Goal: Check status

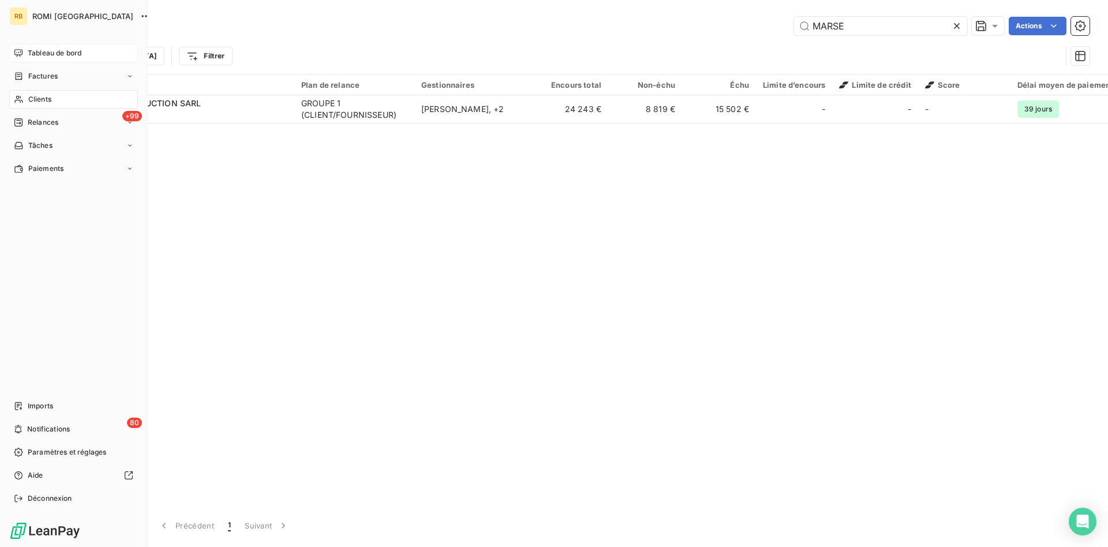
click at [59, 52] on span "Tableau de bord" at bounding box center [55, 53] width 54 height 10
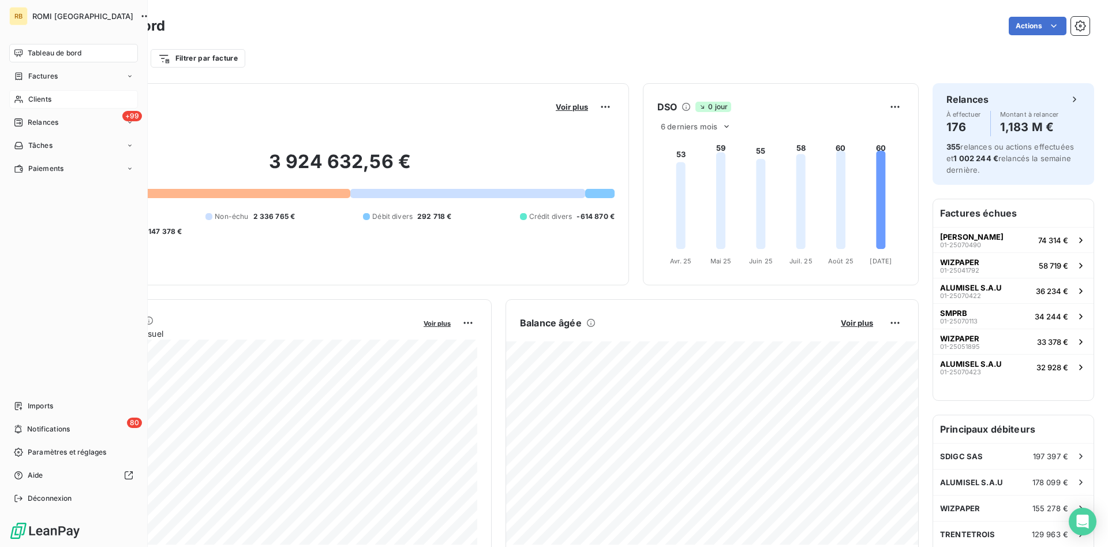
click at [58, 102] on div "Clients" at bounding box center [73, 99] width 129 height 18
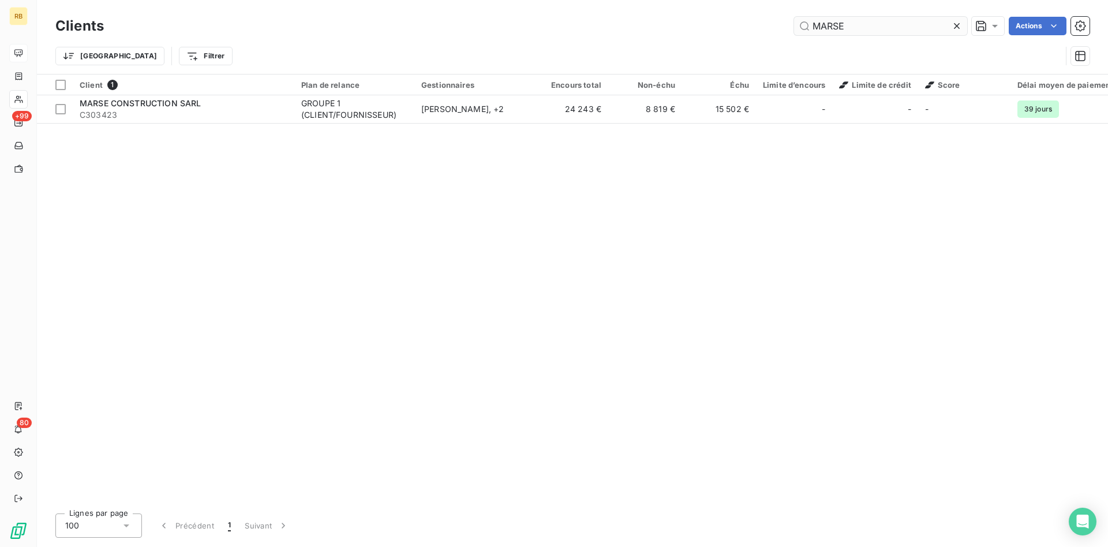
drag, startPoint x: 887, startPoint y: 23, endPoint x: 637, endPoint y: 27, distance: 250.5
click at [794, 27] on input "MARSE" at bounding box center [880, 26] width 173 height 18
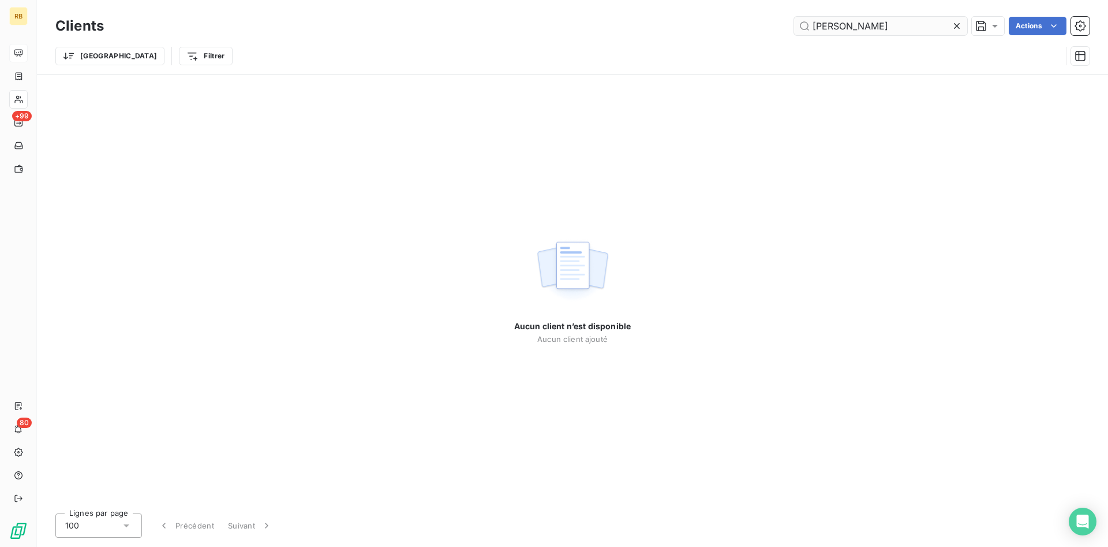
drag, startPoint x: 857, startPoint y: 29, endPoint x: 682, endPoint y: 16, distance: 175.3
click at [794, 17] on input "[PERSON_NAME]" at bounding box center [880, 26] width 173 height 18
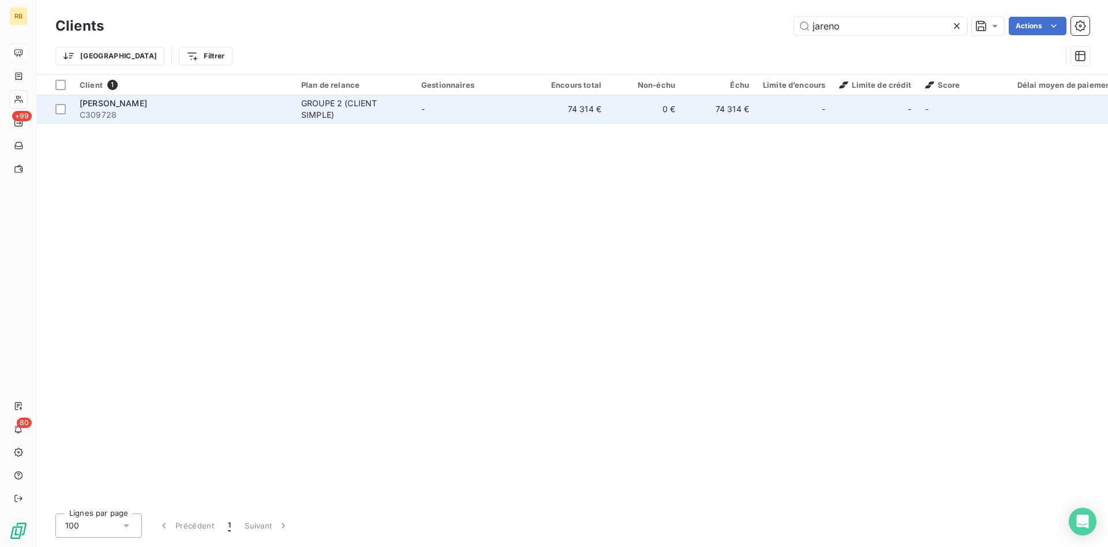
type input "jareno"
click at [598, 106] on td "74 314 €" at bounding box center [571, 109] width 74 height 28
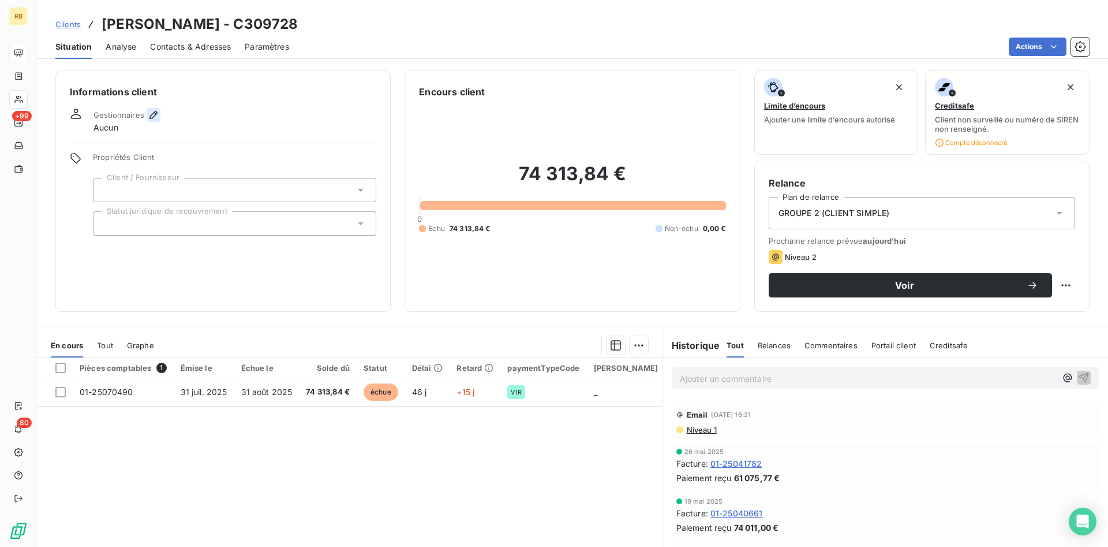
click at [150, 112] on icon "button" at bounding box center [154, 115] width 12 height 12
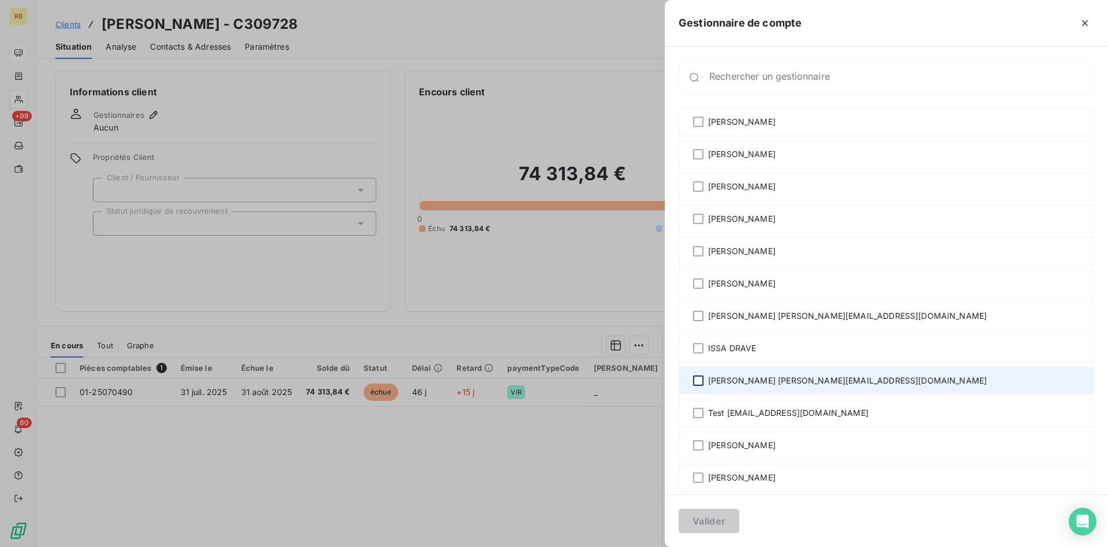
click at [698, 379] on div at bounding box center [698, 380] width 10 height 10
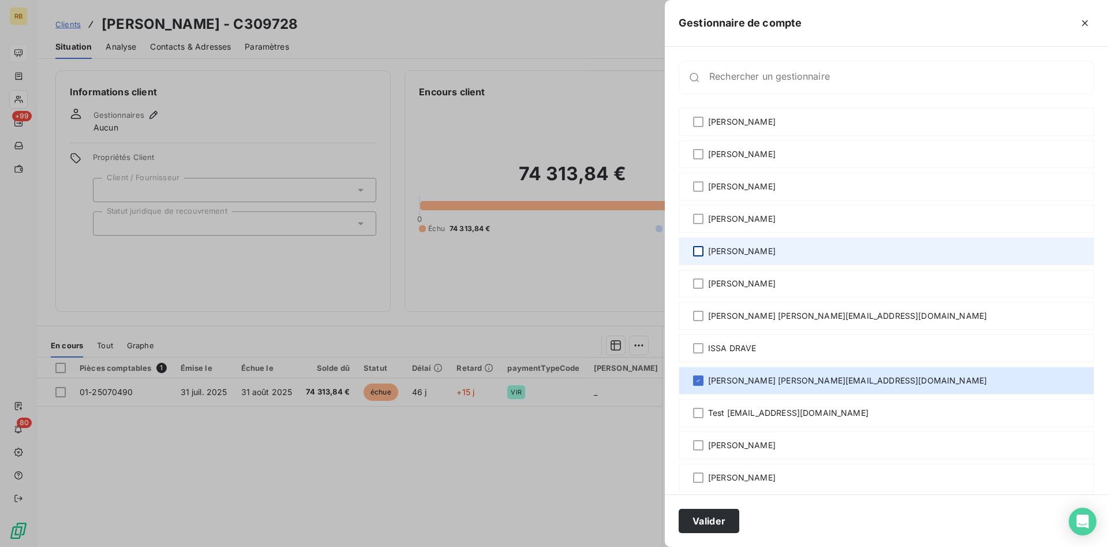
click at [701, 250] on div at bounding box center [698, 251] width 10 height 10
click at [697, 247] on div at bounding box center [698, 251] width 10 height 10
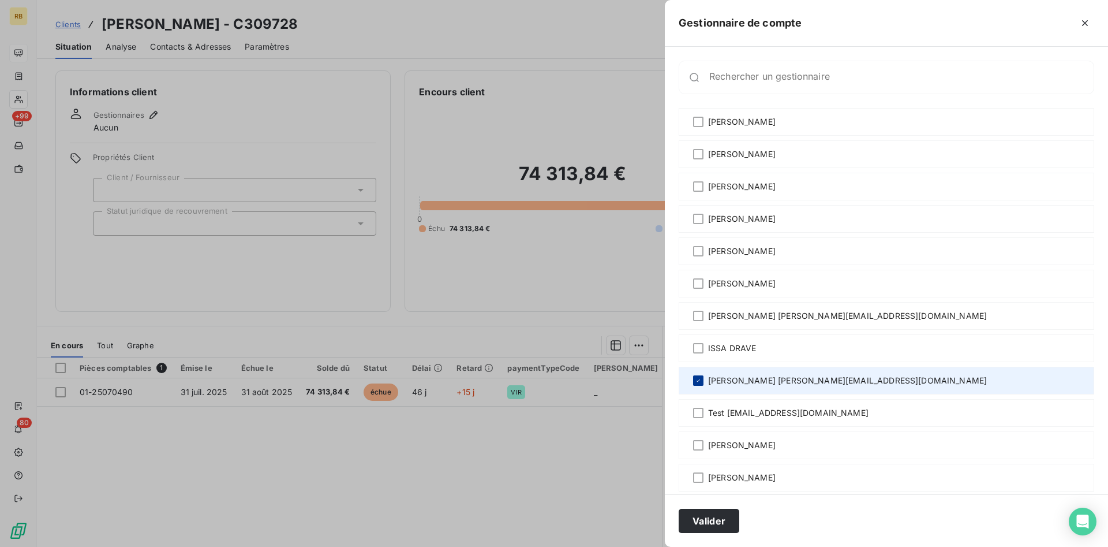
click at [699, 380] on icon at bounding box center [698, 380] width 3 height 2
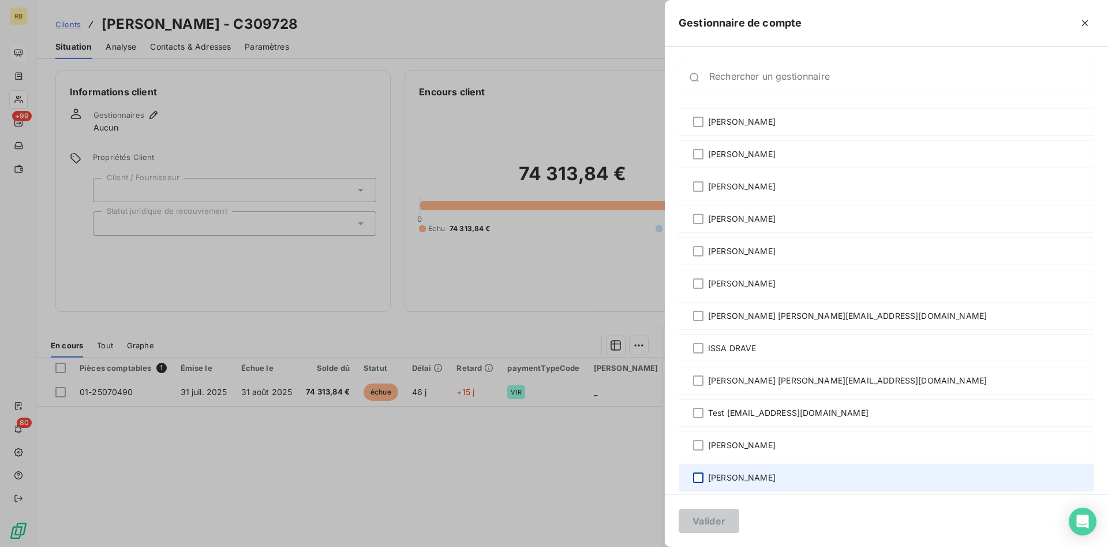
click at [697, 476] on div at bounding box center [698, 477] width 10 height 10
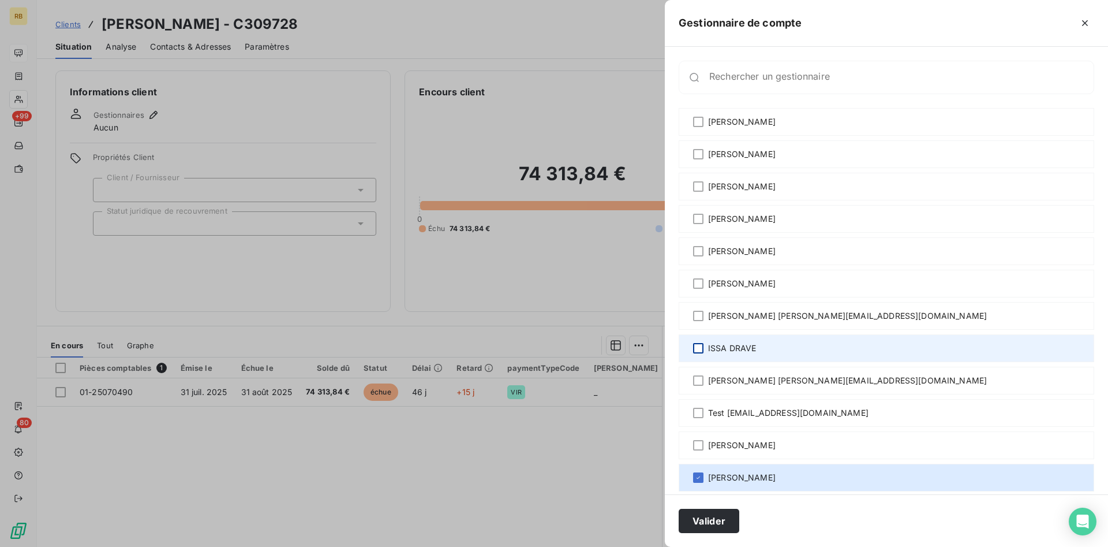
click at [700, 347] on div at bounding box center [698, 348] width 10 height 10
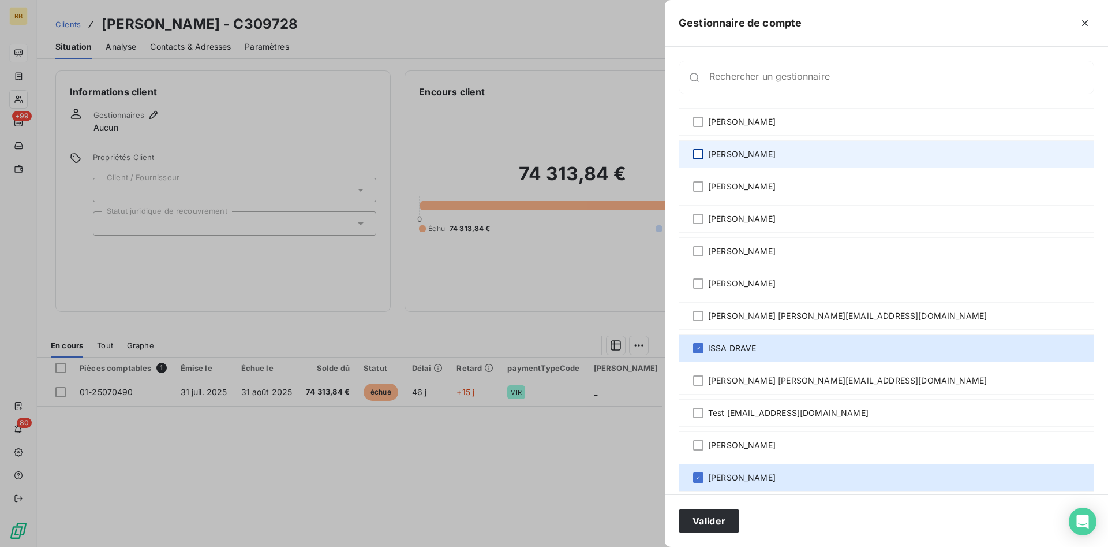
click at [699, 154] on div at bounding box center [698, 154] width 10 height 10
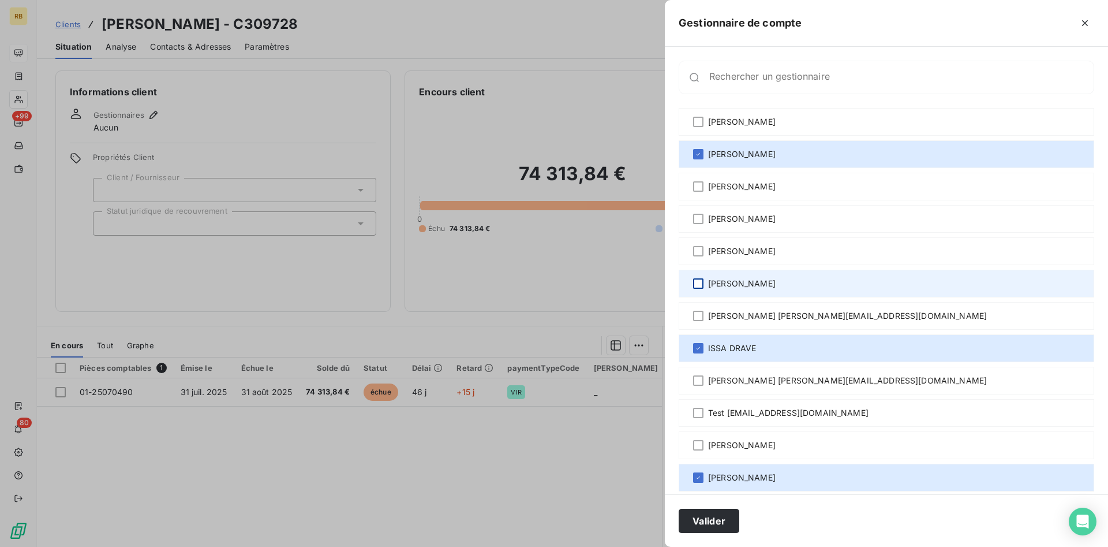
click at [698, 280] on div at bounding box center [698, 283] width 10 height 10
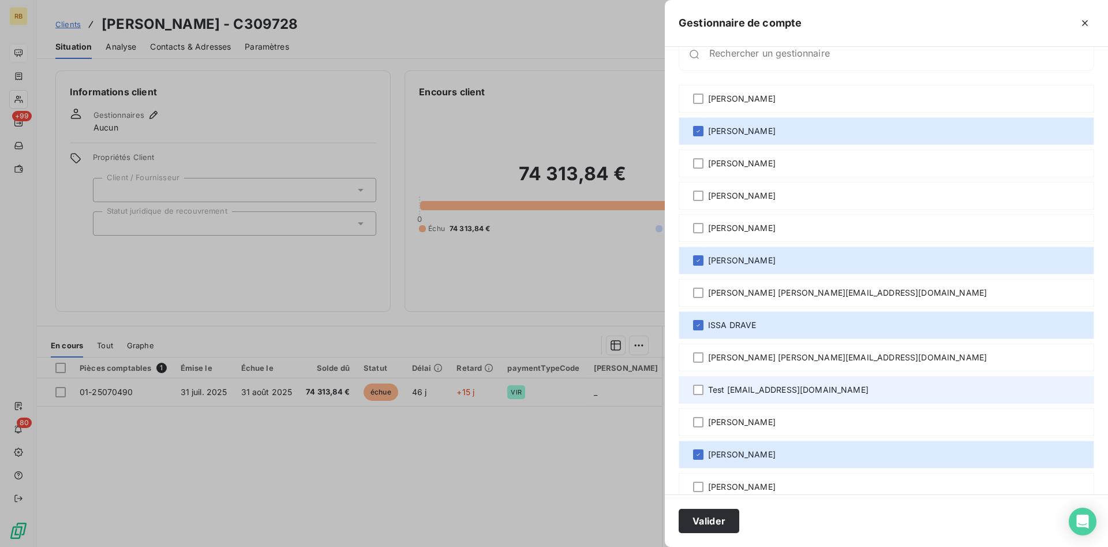
scroll to position [43, 0]
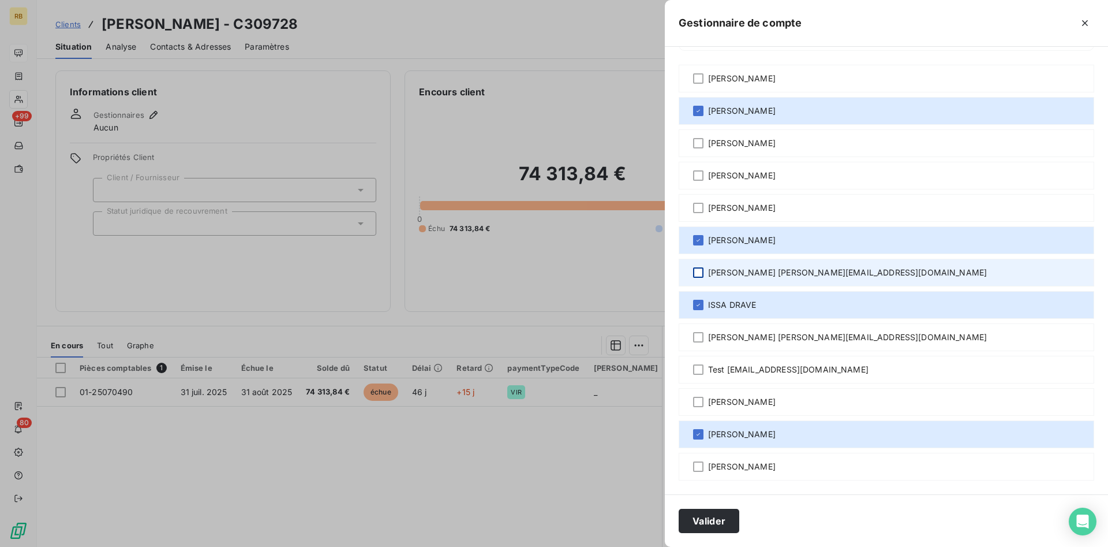
click at [699, 273] on div at bounding box center [698, 272] width 10 height 10
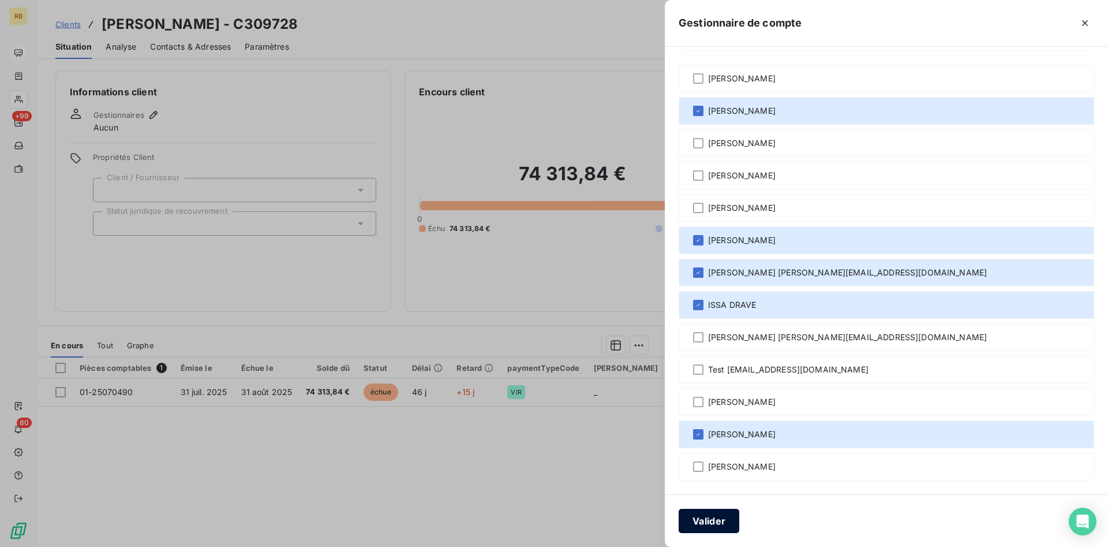
click at [716, 521] on button "Valider" at bounding box center [709, 520] width 61 height 24
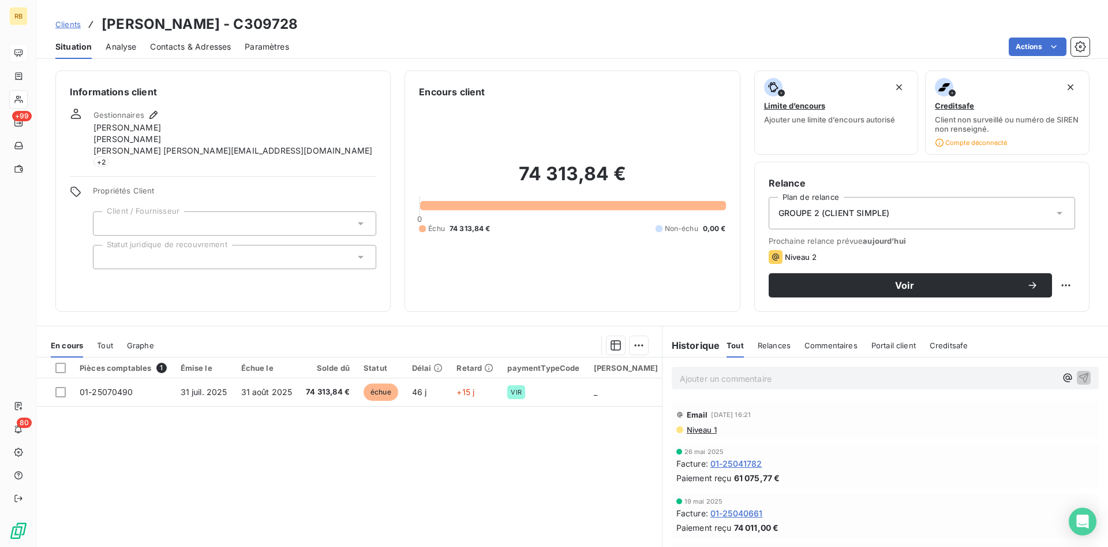
click at [814, 377] on p "Ajouter un commentaire ﻿" at bounding box center [868, 378] width 376 height 14
click at [747, 378] on span "rglt au [DATE] [PERSON_NAME]" at bounding box center [742, 377] width 124 height 10
click at [1060, 286] on html "RB +99 80 Clients [PERSON_NAME] - C309728 Situation Analyse Contacts & Adresses…" at bounding box center [554, 273] width 1108 height 547
click at [1043, 318] on div "Replanifier cette action" at bounding box center [1018, 310] width 103 height 18
select select "8"
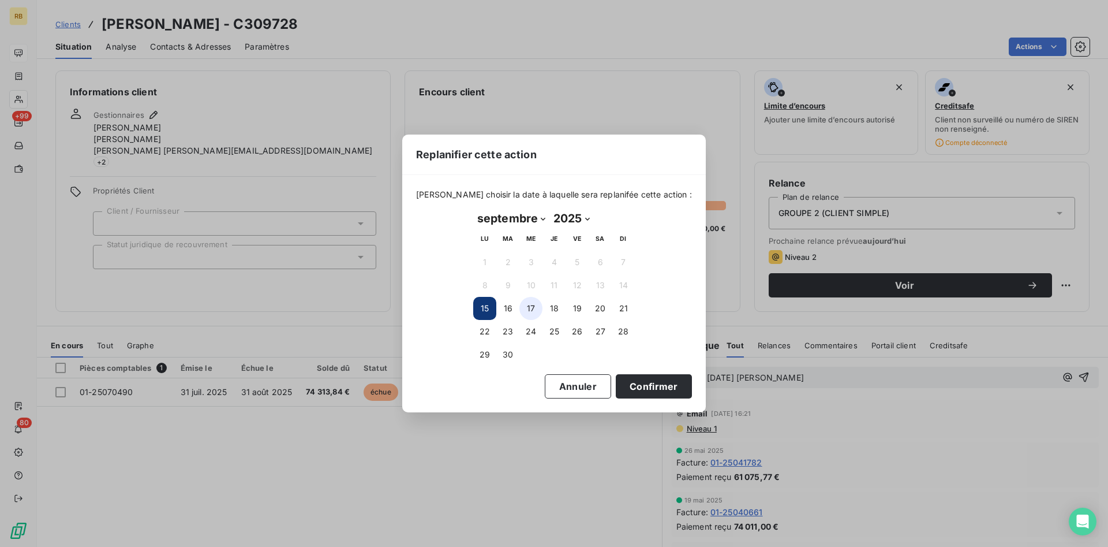
click at [528, 307] on button "17" at bounding box center [530, 308] width 23 height 23
click at [638, 386] on button "Confirmer" at bounding box center [654, 386] width 76 height 24
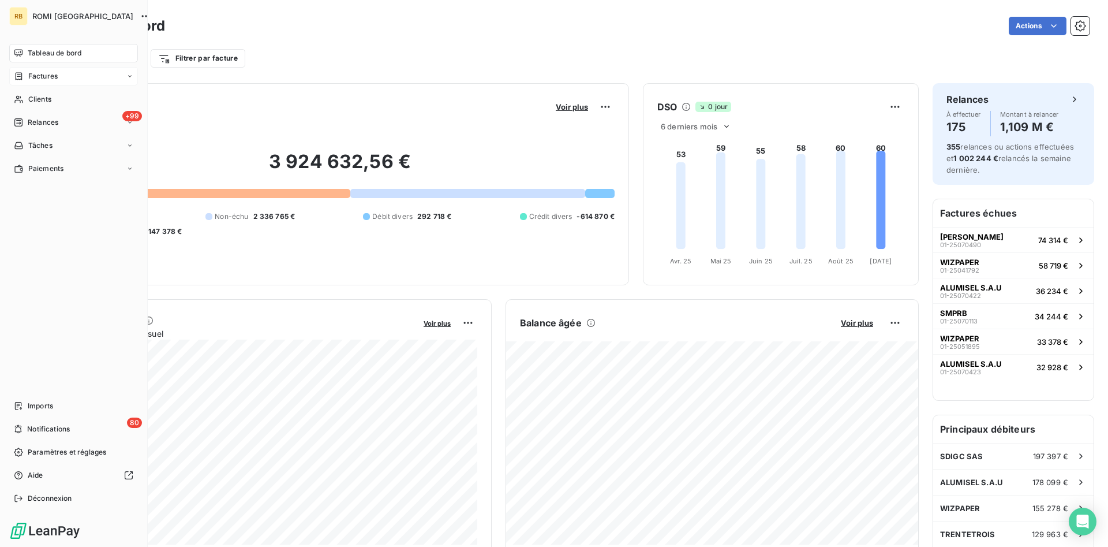
click at [35, 77] on span "Factures" at bounding box center [42, 76] width 29 height 10
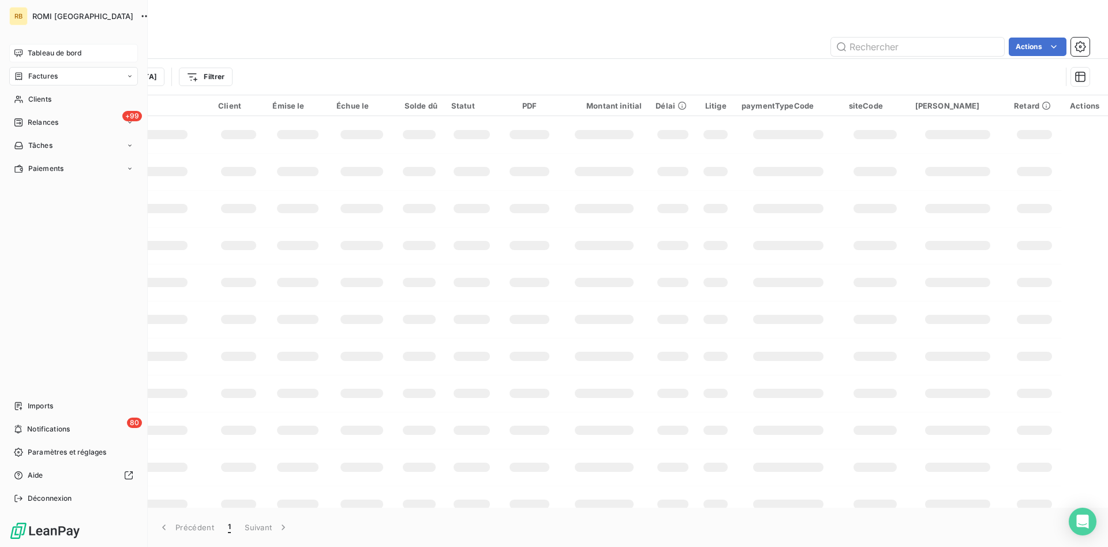
drag, startPoint x: 40, startPoint y: 47, endPoint x: 137, endPoint y: 47, distance: 96.4
click at [41, 47] on div "Tableau de bord" at bounding box center [73, 53] width 129 height 18
